Goal: Transaction & Acquisition: Purchase product/service

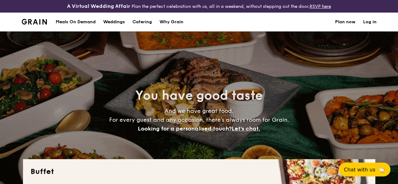
select select
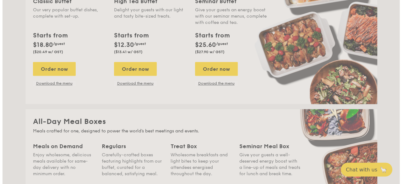
scroll to position [184, 0]
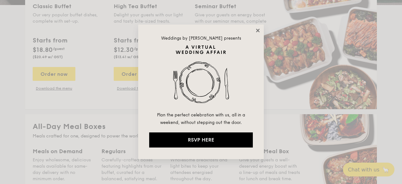
click at [257, 28] on icon at bounding box center [258, 31] width 6 height 6
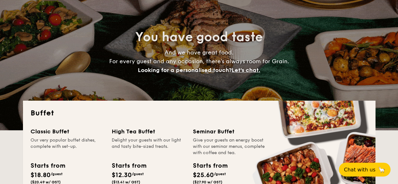
scroll to position [0, 0]
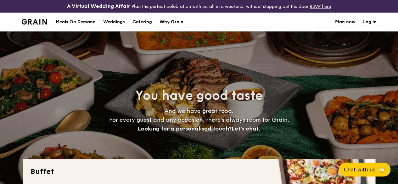
click at [141, 25] on h1 "Catering" at bounding box center [141, 22] width 19 height 19
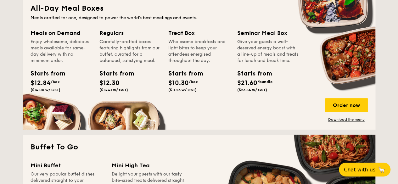
scroll to position [302, 0]
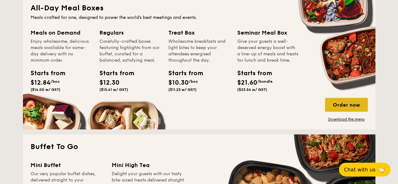
click at [348, 112] on div "Order now" at bounding box center [346, 105] width 43 height 14
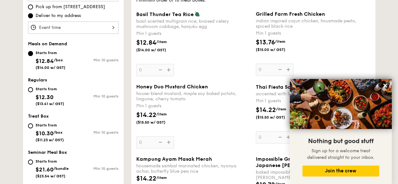
scroll to position [217, 0]
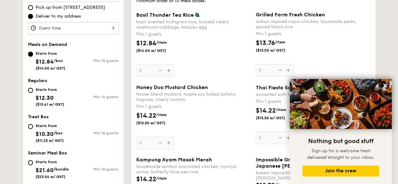
click at [70, 34] on div at bounding box center [73, 28] width 91 height 12
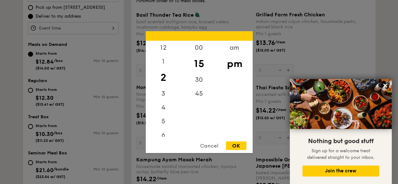
click at [47, 14] on div at bounding box center [199, 92] width 398 height 184
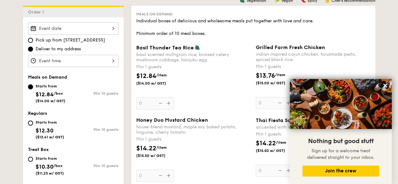
scroll to position [183, 0]
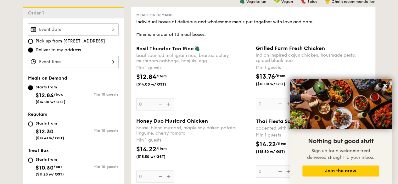
click at [87, 34] on div at bounding box center [73, 29] width 91 height 12
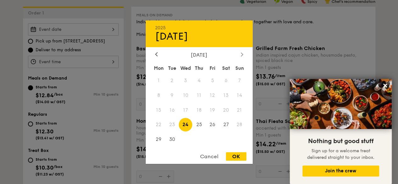
click at [241, 54] on icon at bounding box center [241, 54] width 2 height 4
click at [156, 55] on icon at bounding box center [156, 54] width 3 height 4
click at [212, 157] on div "Cancel" at bounding box center [209, 156] width 31 height 8
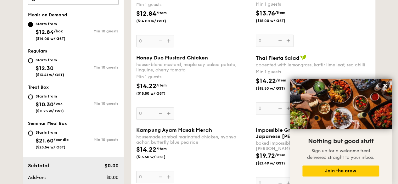
scroll to position [0, 0]
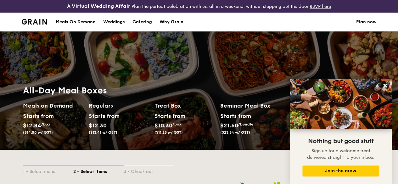
click at [146, 25] on div "Catering" at bounding box center [141, 22] width 19 height 19
select select
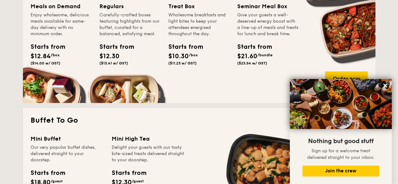
scroll to position [329, 0]
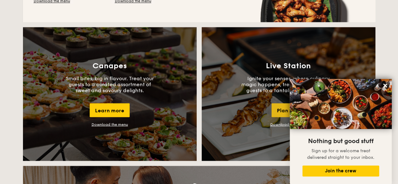
click at [278, 117] on div "Plan now" at bounding box center [288, 110] width 34 height 14
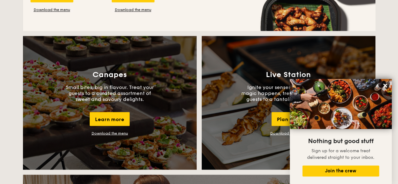
scroll to position [382, 0]
